Goal: Task Accomplishment & Management: Complete application form

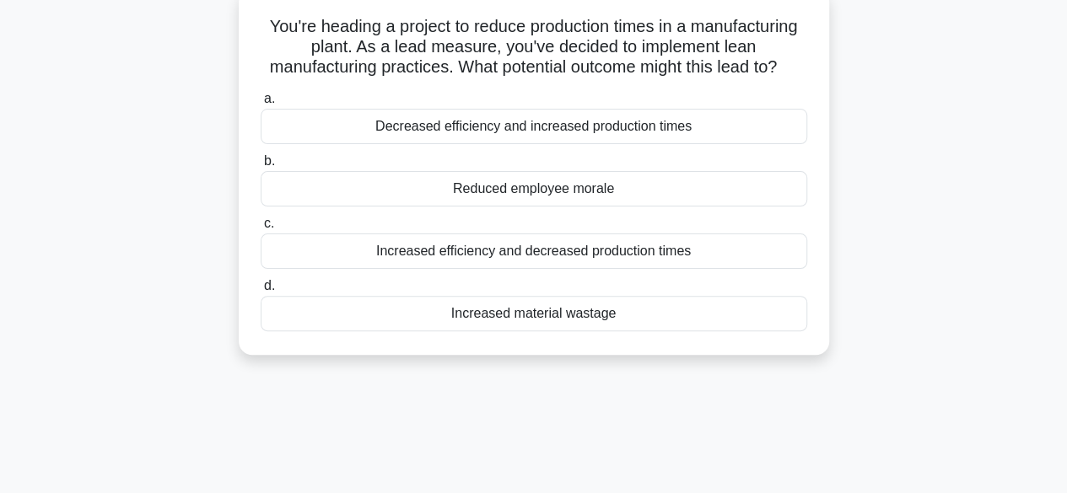
click at [521, 206] on div "Reduced employee morale" at bounding box center [534, 188] width 546 height 35
click at [261, 167] on input "b. Reduced employee morale" at bounding box center [261, 161] width 0 height 11
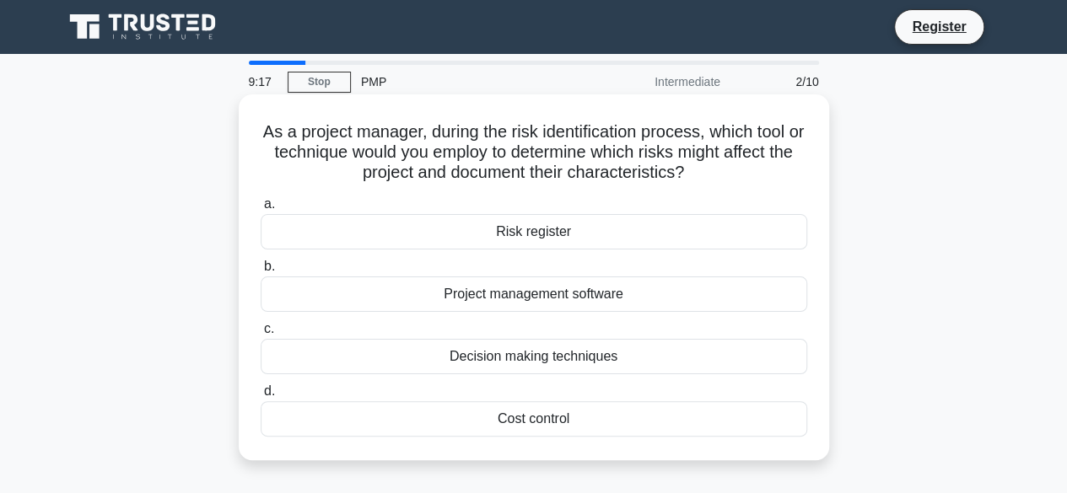
click at [530, 414] on div "Cost control" at bounding box center [534, 418] width 546 height 35
click at [261, 397] on input "d. Cost control" at bounding box center [261, 391] width 0 height 11
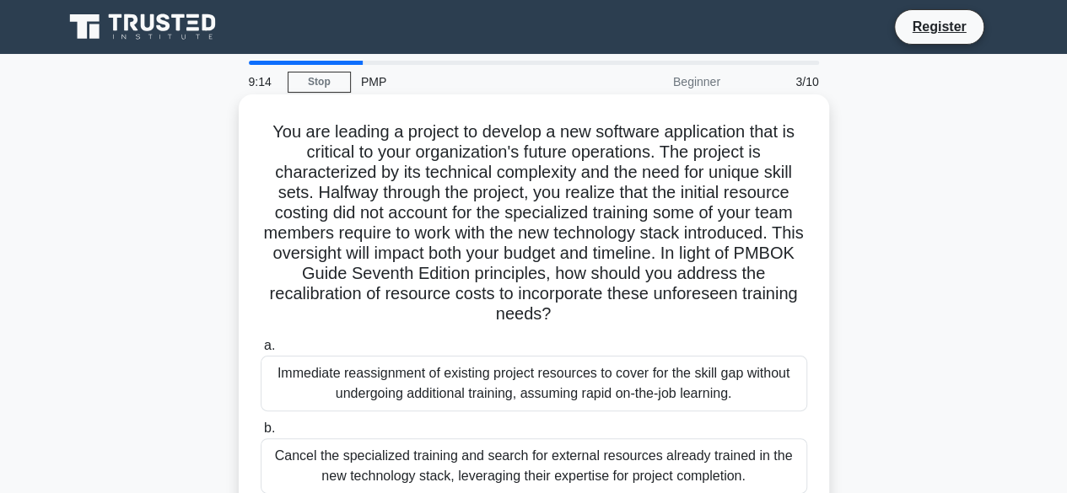
click at [557, 390] on div "Immediate reassignment of existing project resources to cover for the skill gap…" at bounding box center [534, 384] width 546 height 56
click at [261, 352] on input "a. Immediate reassignment of existing project resources to cover for the skill …" at bounding box center [261, 346] width 0 height 11
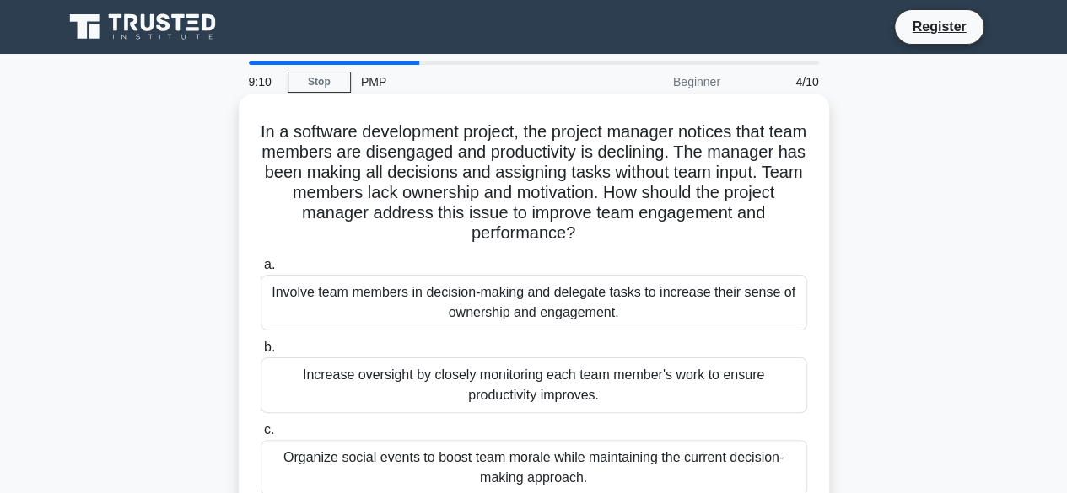
click at [563, 379] on div "Increase oversight by closely monitoring each team member's work to ensure prod…" at bounding box center [534, 386] width 546 height 56
click at [261, 353] on input "b. Increase oversight by closely monitoring each team member's work to ensure p…" at bounding box center [261, 347] width 0 height 11
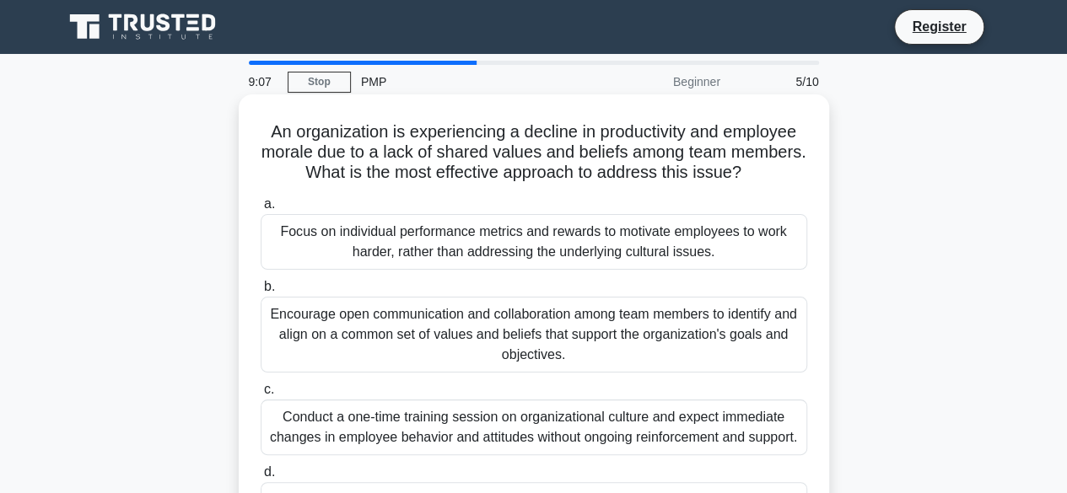
click at [515, 250] on div "Focus on individual performance metrics and rewards to motivate employees to wo…" at bounding box center [534, 242] width 546 height 56
click at [261, 210] on input "a. Focus on individual performance metrics and rewards to motivate employees to…" at bounding box center [261, 204] width 0 height 11
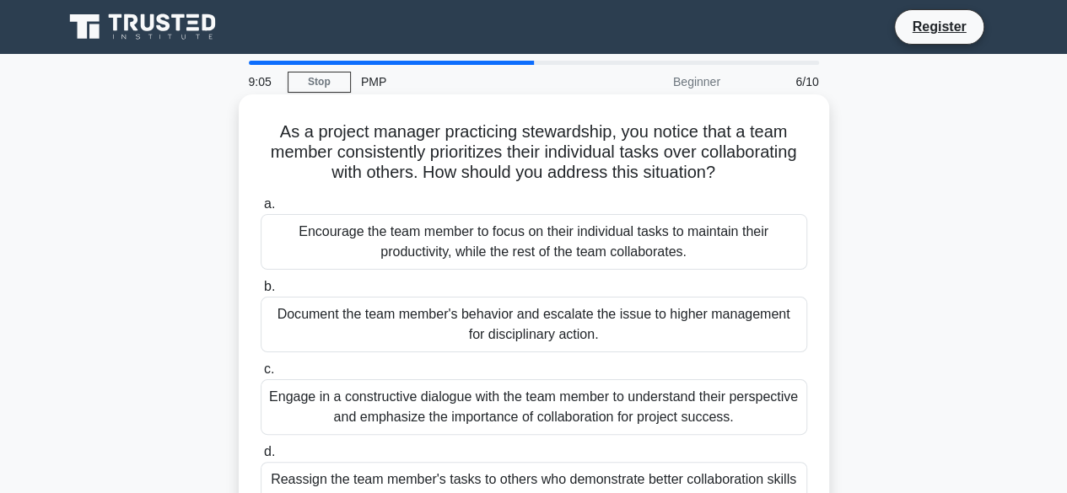
click at [501, 336] on div "Document the team member's behavior and escalate the issue to higher management…" at bounding box center [534, 325] width 546 height 56
click at [261, 293] on input "b. Document the team member's behavior and escalate the issue to higher managem…" at bounding box center [261, 287] width 0 height 11
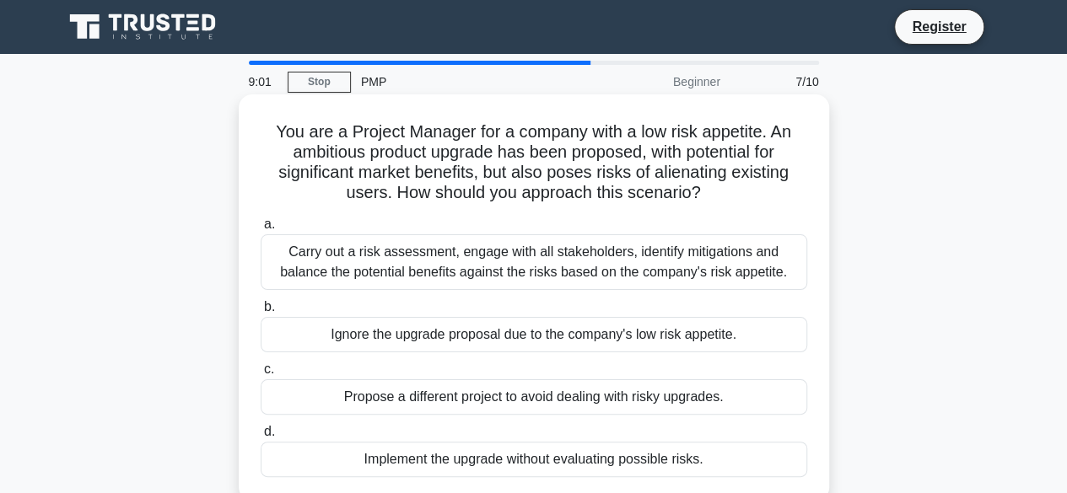
click at [533, 411] on div "Propose a different project to avoid dealing with risky upgrades." at bounding box center [534, 396] width 546 height 35
click at [261, 375] on input "c. Propose a different project to avoid dealing with risky upgrades." at bounding box center [261, 369] width 0 height 11
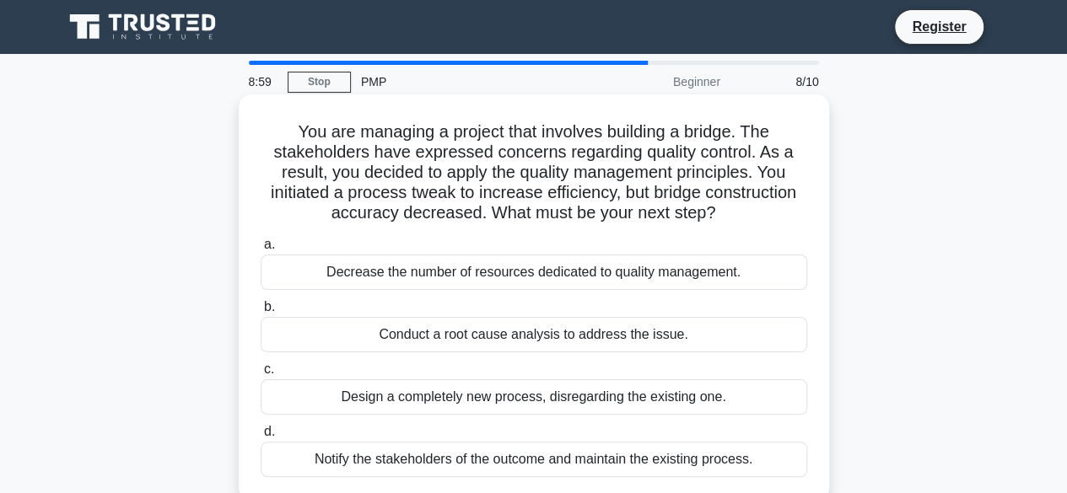
click at [536, 285] on div "Decrease the number of resources dedicated to quality management." at bounding box center [534, 272] width 546 height 35
click at [261, 250] on input "a. Decrease the number of resources dedicated to quality management." at bounding box center [261, 244] width 0 height 11
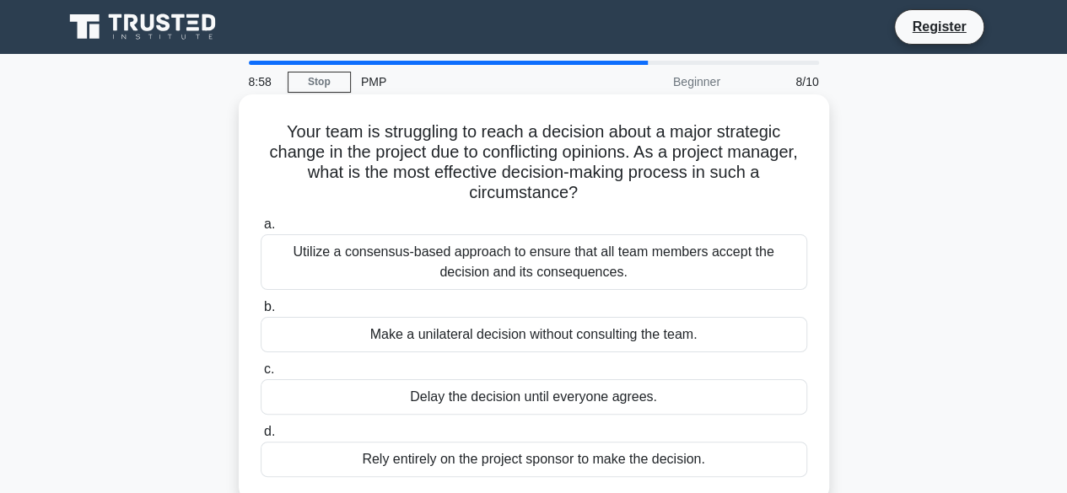
click at [523, 353] on div "a. Utilize a consensus-based approach to ensure that all team members accept th…" at bounding box center [533, 346] width 567 height 270
click at [508, 266] on div "Utilize a consensus-based approach to ensure that all team members accept the d…" at bounding box center [534, 262] width 546 height 56
click at [261, 230] on input "a. Utilize a consensus-based approach to ensure that all team members accept th…" at bounding box center [261, 224] width 0 height 11
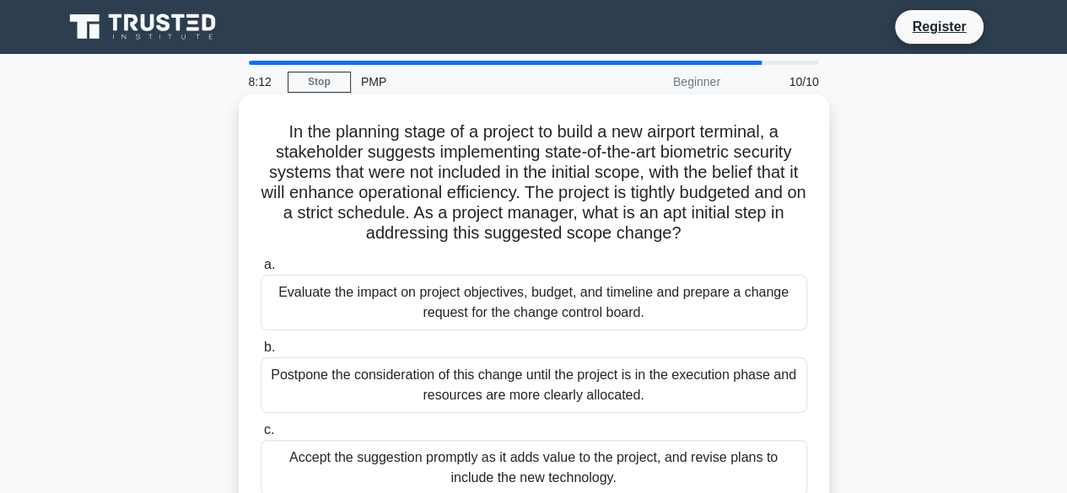
click at [721, 292] on div "Evaluate the impact on project objectives, budget, and timeline and prepare a c…" at bounding box center [534, 303] width 546 height 56
click at [261, 271] on input "a. Evaluate the impact on project objectives, budget, and timeline and prepare …" at bounding box center [261, 265] width 0 height 11
